Goal: Navigation & Orientation: Understand site structure

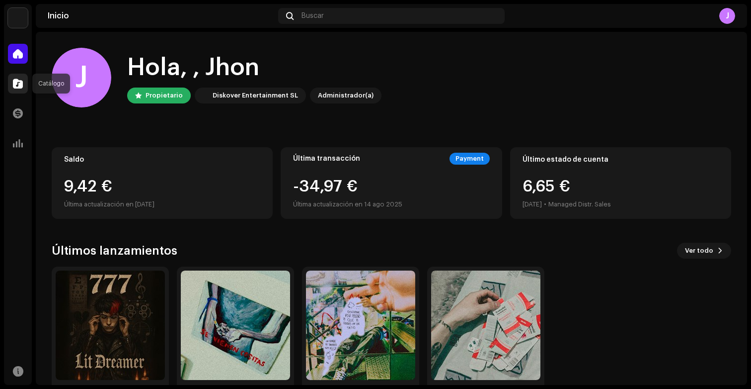
click at [13, 80] on span at bounding box center [18, 84] width 10 height 8
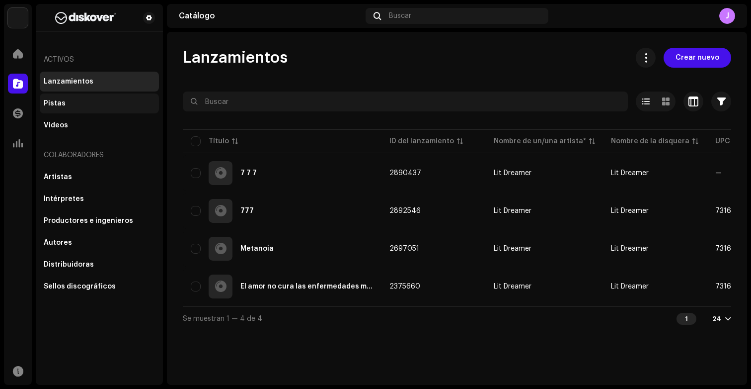
click at [63, 109] on div "Pistas" at bounding box center [99, 103] width 119 height 20
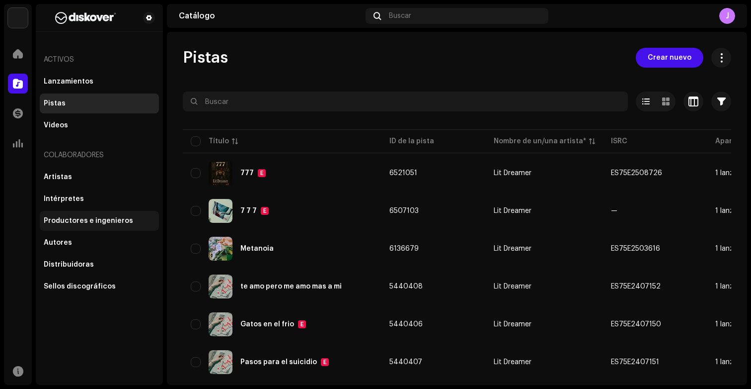
click at [75, 228] on div "Productores e ingenieros" at bounding box center [99, 221] width 119 height 20
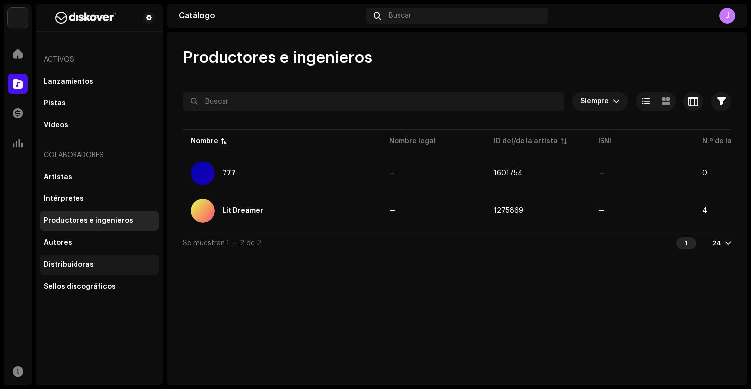
click at [78, 259] on div "Distribuidoras" at bounding box center [99, 264] width 119 height 20
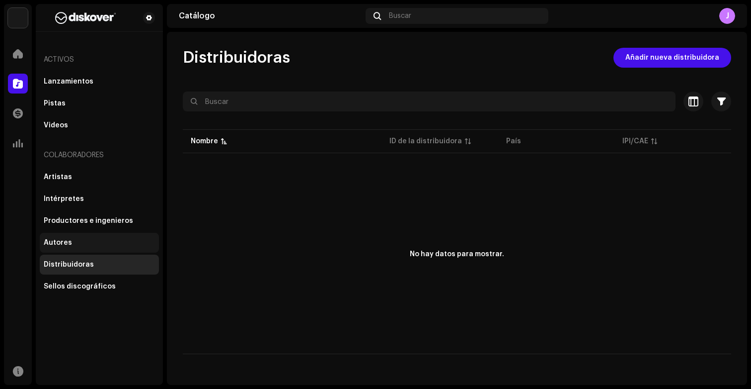
click at [76, 240] on div "Autores" at bounding box center [99, 243] width 111 height 8
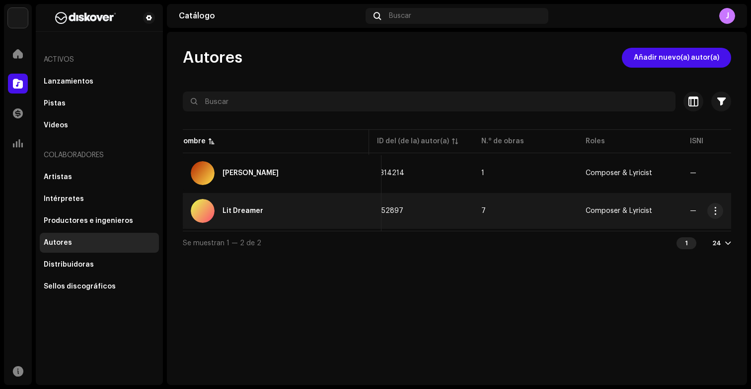
scroll to position [0, 68]
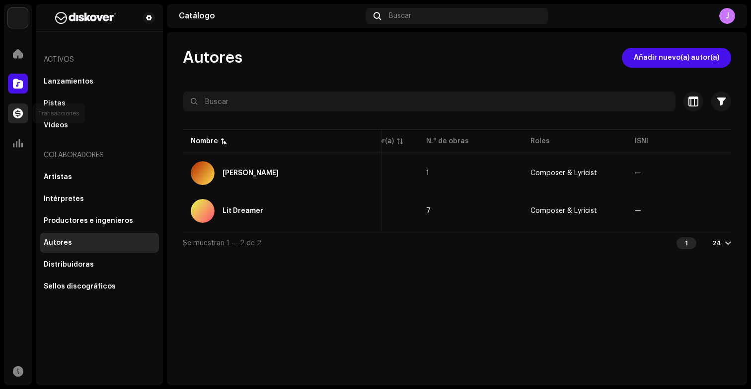
click at [19, 117] on span at bounding box center [18, 113] width 10 height 8
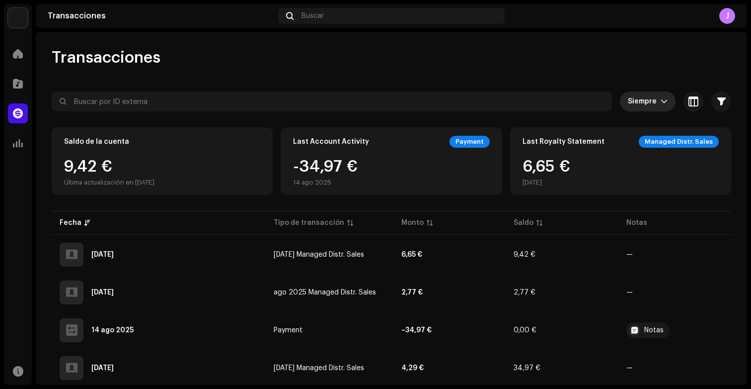
click at [639, 108] on span "Siempre" at bounding box center [644, 101] width 33 height 20
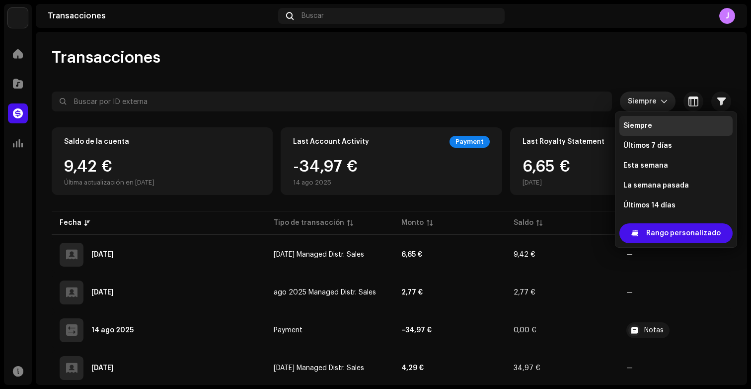
click at [639, 108] on span "Siempre" at bounding box center [644, 101] width 33 height 20
